Goal: Task Accomplishment & Management: Complete application form

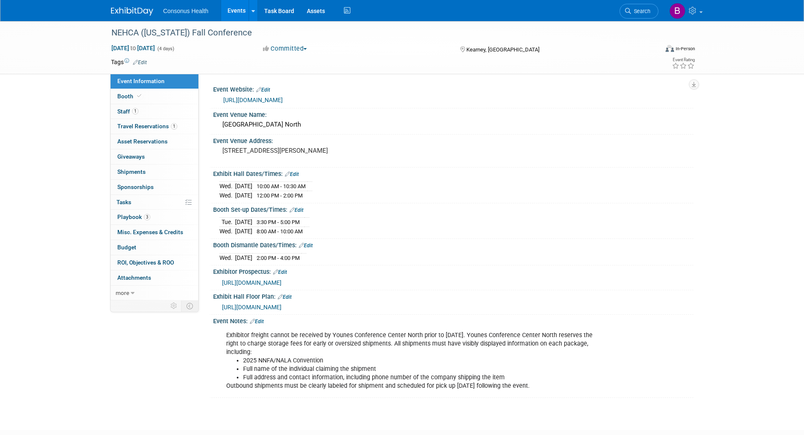
click at [236, 11] on link "Events" at bounding box center [236, 10] width 31 height 21
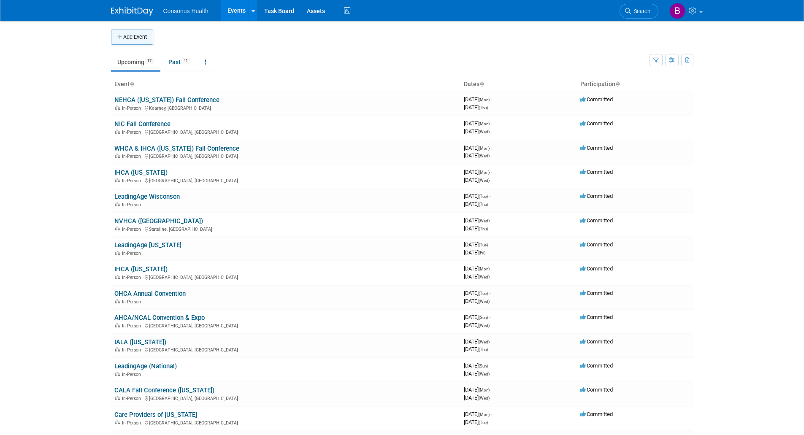
click at [132, 34] on button "Add Event" at bounding box center [132, 37] width 42 height 15
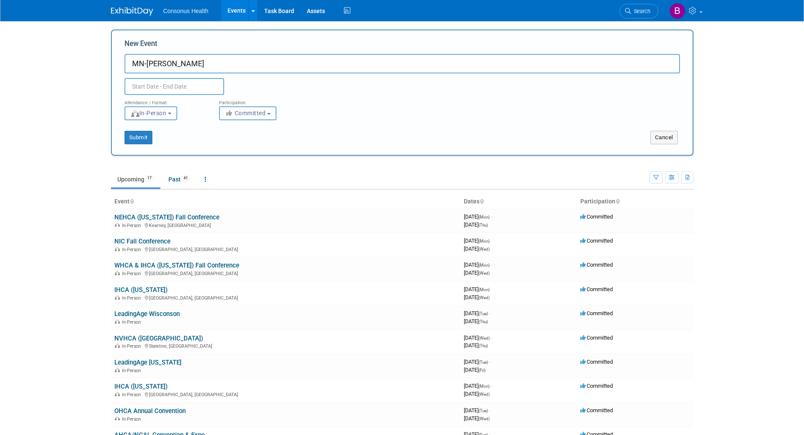
type input "MN-[PERSON_NAME]"
click at [142, 82] on input "text" at bounding box center [175, 86] width 100 height 17
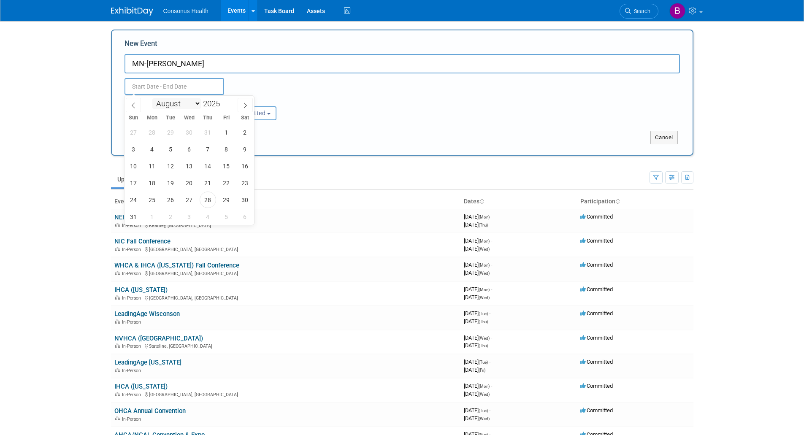
click at [196, 102] on select "January February March April May June July August September October November De…" at bounding box center [176, 103] width 49 height 11
select select "9"
click at [152, 98] on select "January February March April May June July August September October November De…" at bounding box center [176, 103] width 49 height 11
click at [189, 149] on span "8" at bounding box center [189, 149] width 16 height 16
click at [224, 147] on span "10" at bounding box center [226, 149] width 16 height 16
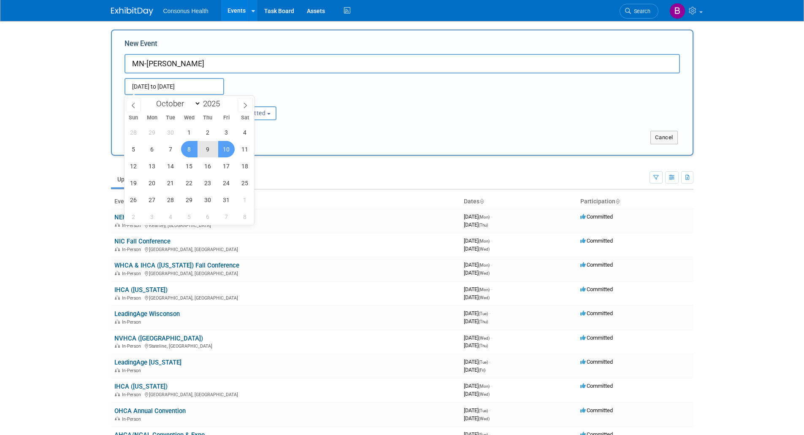
type input "[DATE] to [DATE]"
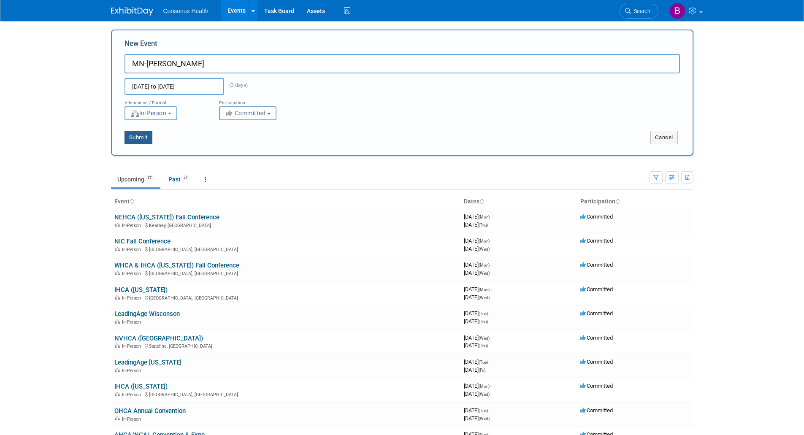
click at [133, 136] on button "Submit" at bounding box center [139, 138] width 28 height 14
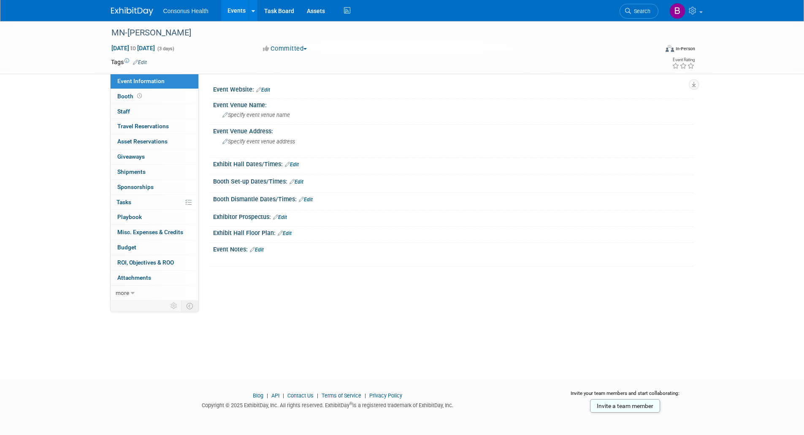
click at [269, 89] on link "Edit" at bounding box center [263, 90] width 14 height 6
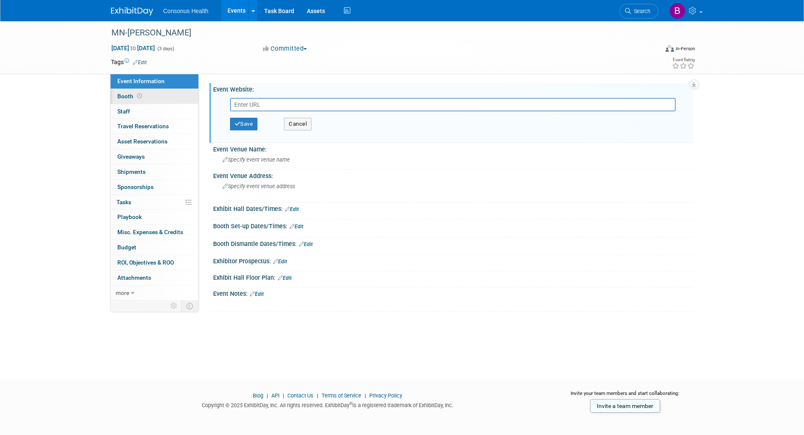
click at [126, 97] on span "Booth" at bounding box center [130, 96] width 26 height 7
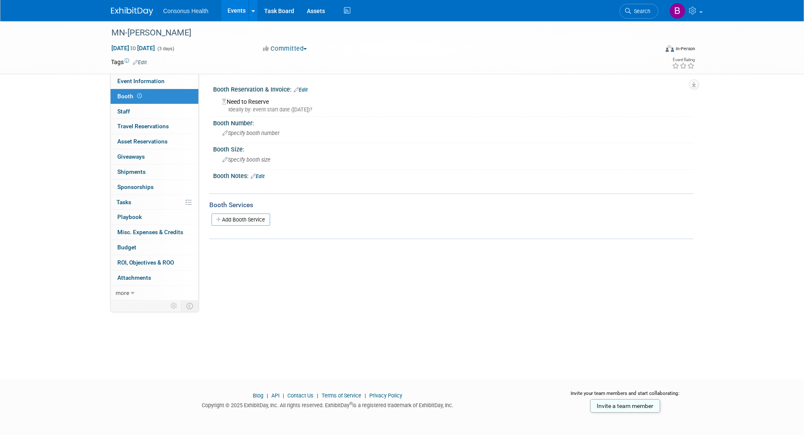
click at [303, 89] on link "Edit" at bounding box center [301, 90] width 14 height 6
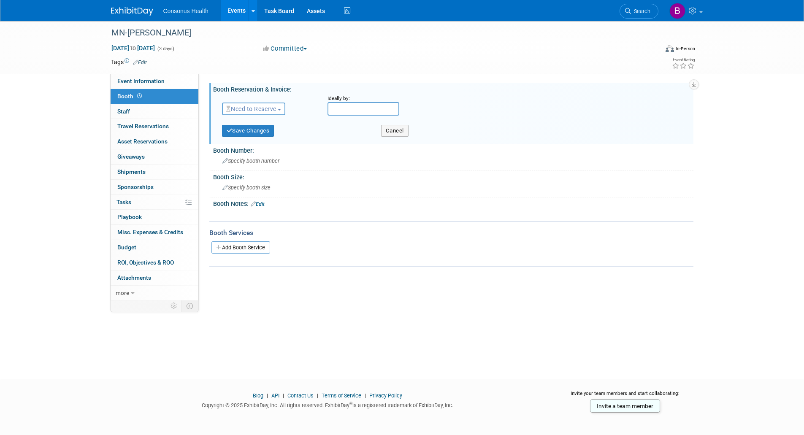
click at [257, 106] on span "Need to Reserve" at bounding box center [251, 109] width 50 height 7
click at [258, 131] on link "Reserved" at bounding box center [267, 135] width 90 height 12
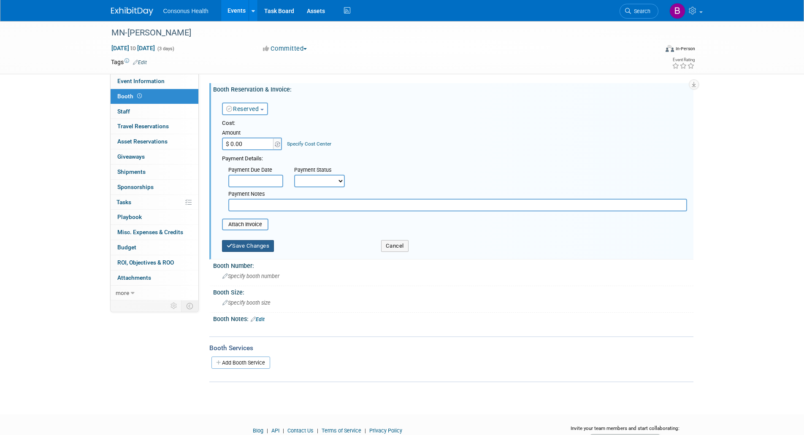
click at [255, 246] on button "Save Changes" at bounding box center [248, 246] width 52 height 12
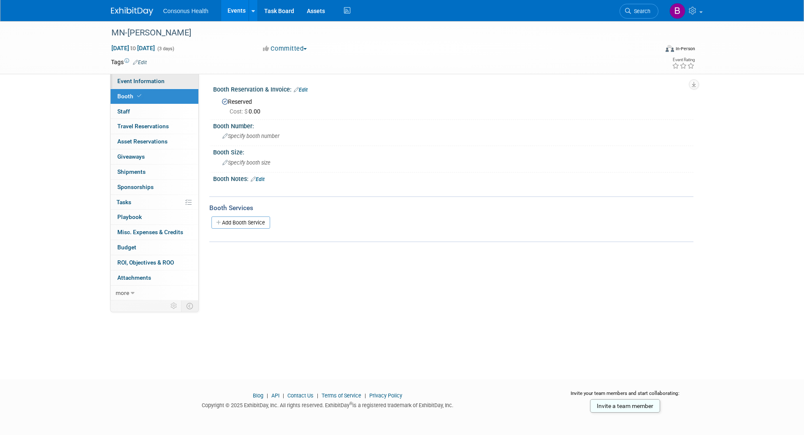
click at [133, 81] on span "Event Information" at bounding box center [140, 81] width 47 height 7
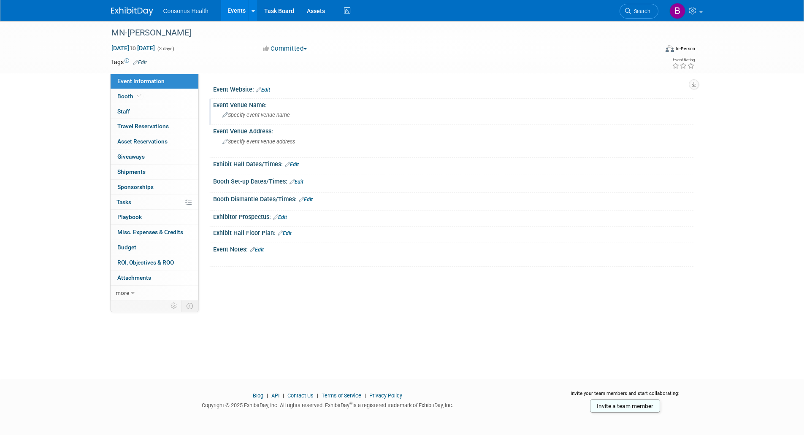
click at [225, 115] on icon at bounding box center [224, 115] width 5 height 5
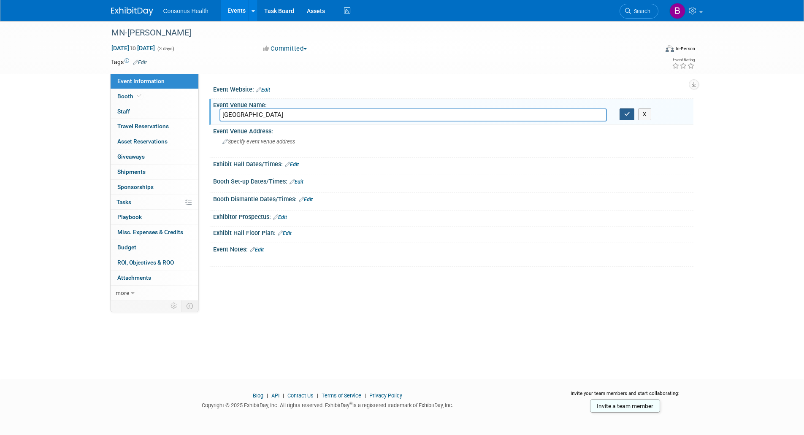
type input "[GEOGRAPHIC_DATA]"
click at [623, 114] on button "button" at bounding box center [627, 114] width 15 height 12
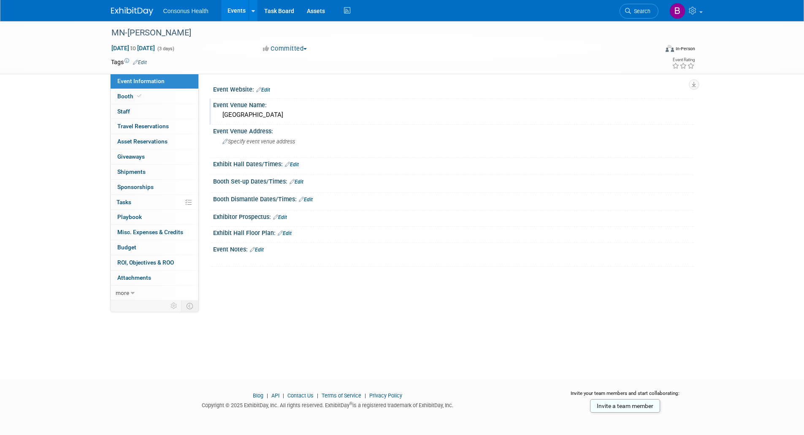
click at [298, 164] on link "Edit" at bounding box center [292, 165] width 14 height 6
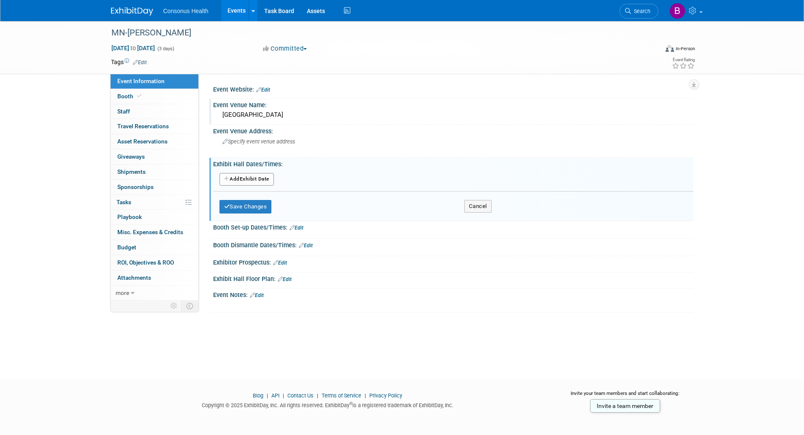
click at [255, 178] on button "Add Another Exhibit Date" at bounding box center [246, 179] width 54 height 13
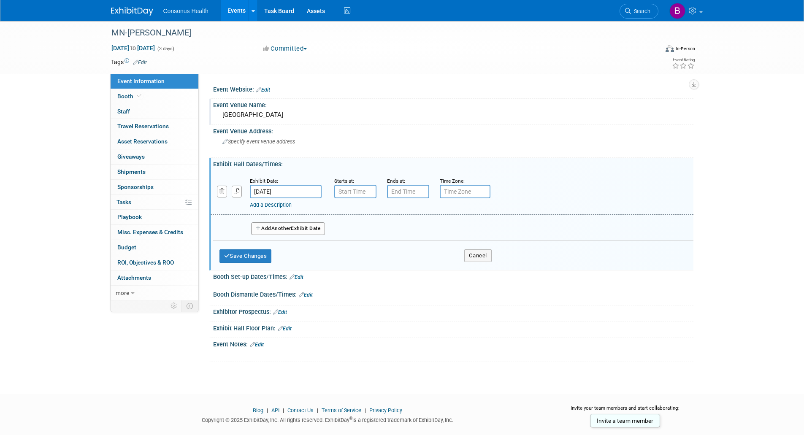
click at [298, 187] on input "[DATE]" at bounding box center [286, 192] width 72 height 14
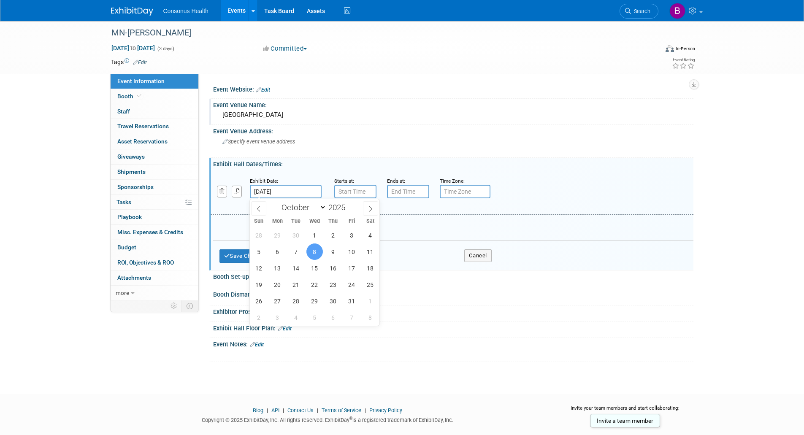
click at [314, 249] on span "8" at bounding box center [314, 252] width 16 height 16
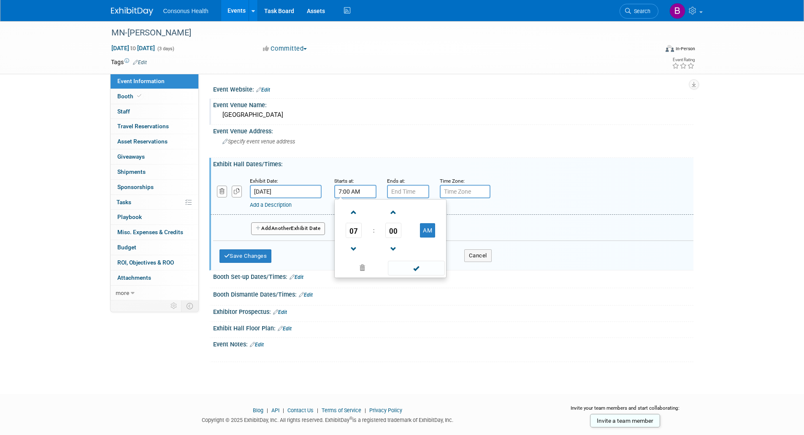
click at [346, 192] on input "7:00 AM" at bounding box center [355, 192] width 42 height 14
click at [352, 246] on span at bounding box center [354, 249] width 15 height 15
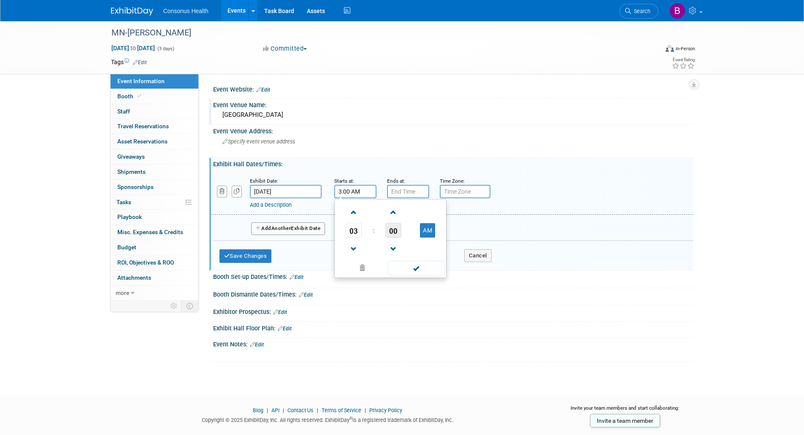
click at [392, 230] on span "00" at bounding box center [393, 230] width 16 height 15
click at [377, 250] on td "45" at bounding box center [376, 258] width 27 height 23
click at [428, 231] on button "AM" at bounding box center [427, 230] width 15 height 14
type input "3:45 PM"
click at [407, 267] on span at bounding box center [416, 268] width 57 height 15
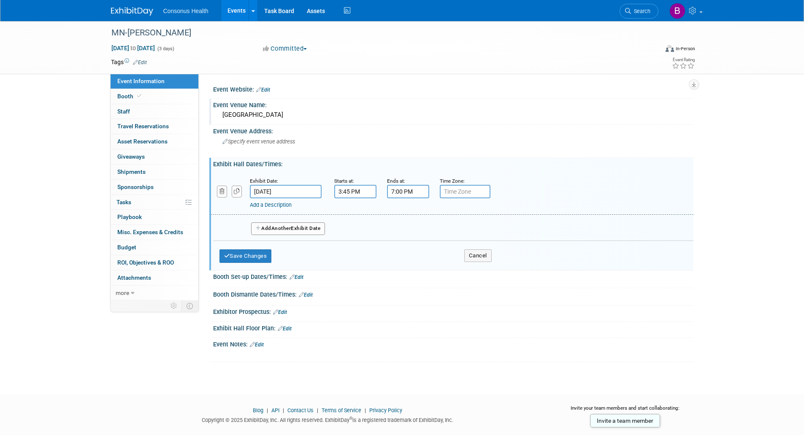
click at [398, 190] on input "7:00 PM" at bounding box center [408, 192] width 42 height 14
click at [406, 244] on span at bounding box center [406, 249] width 15 height 15
click at [447, 230] on span "00" at bounding box center [446, 230] width 16 height 15
click at [483, 213] on td "15" at bounding box center [483, 212] width 27 height 23
type input "6:15 PM"
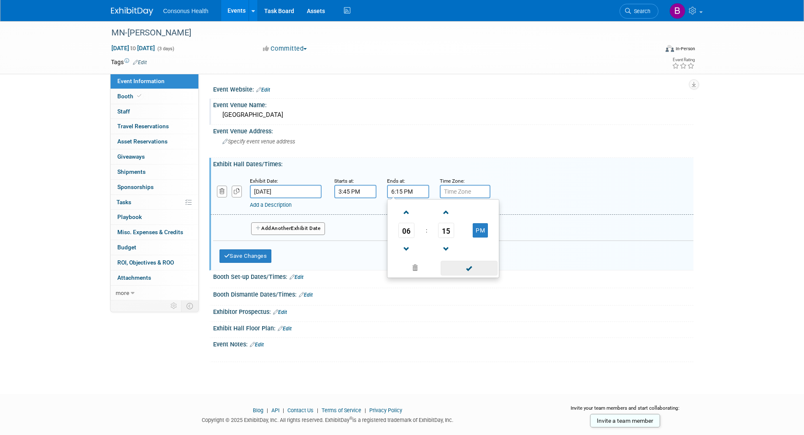
click at [469, 268] on span at bounding box center [469, 268] width 57 height 15
click at [306, 234] on button "Add Another Exhibit Date" at bounding box center [288, 228] width 74 height 13
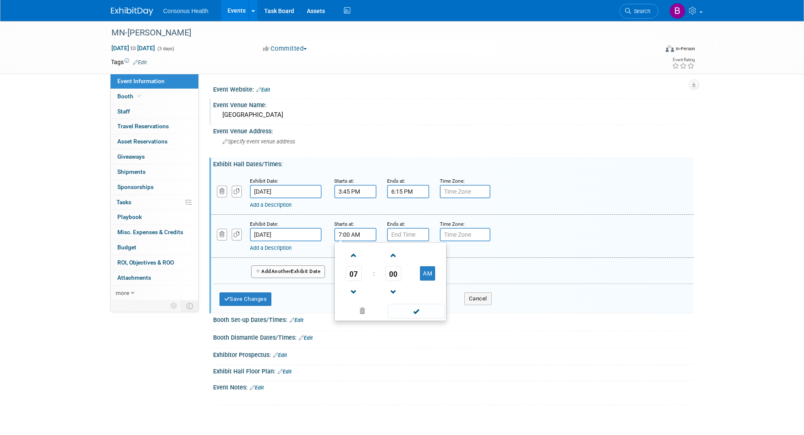
click at [347, 234] on input "7:00 AM" at bounding box center [355, 235] width 42 height 14
click at [356, 257] on span at bounding box center [354, 255] width 15 height 15
click at [391, 256] on span at bounding box center [393, 255] width 15 height 15
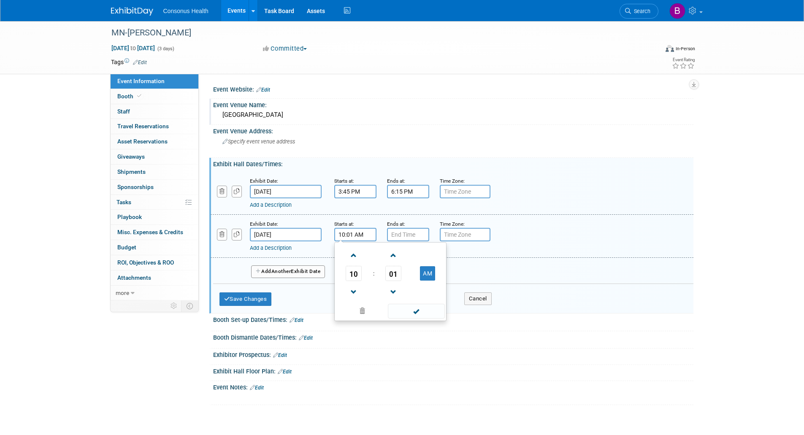
click at [392, 272] on span "01" at bounding box center [393, 273] width 16 height 15
click at [431, 257] on td "15" at bounding box center [430, 255] width 27 height 23
type input "10:15 AM"
click at [414, 314] on span at bounding box center [416, 311] width 57 height 15
click at [404, 231] on input "7:00 PM" at bounding box center [408, 235] width 42 height 14
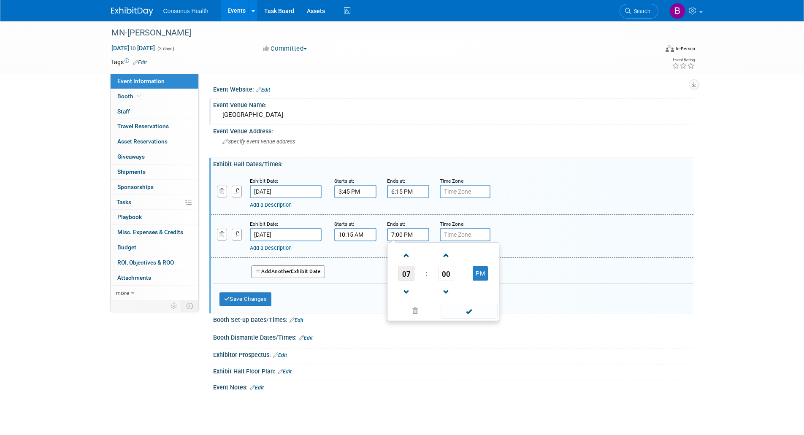
click at [402, 272] on span "07" at bounding box center [406, 273] width 16 height 15
click at [480, 298] on td "11" at bounding box center [483, 301] width 27 height 23
click at [446, 272] on span "00" at bounding box center [446, 273] width 16 height 15
click at [432, 299] on td "45" at bounding box center [429, 301] width 27 height 23
type input "11:45 PM"
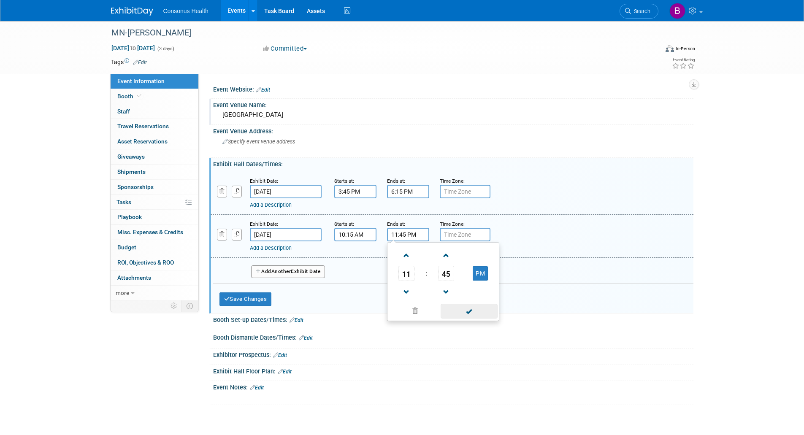
click at [471, 313] on span at bounding box center [469, 311] width 57 height 15
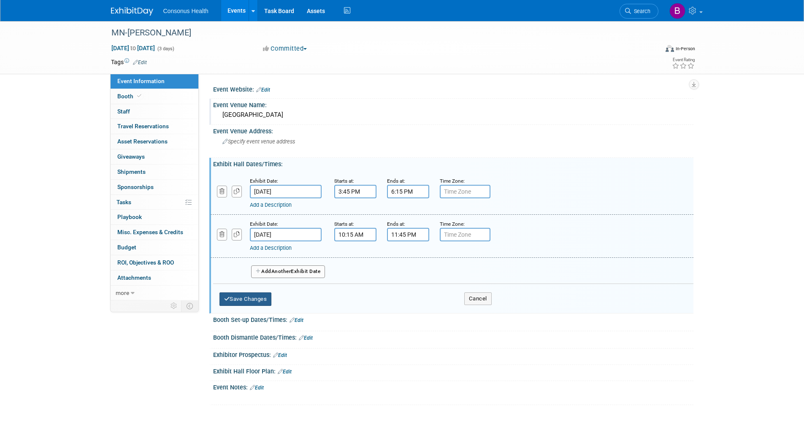
click at [260, 298] on button "Save Changes" at bounding box center [245, 299] width 52 height 14
